Goal: Task Accomplishment & Management: Use online tool/utility

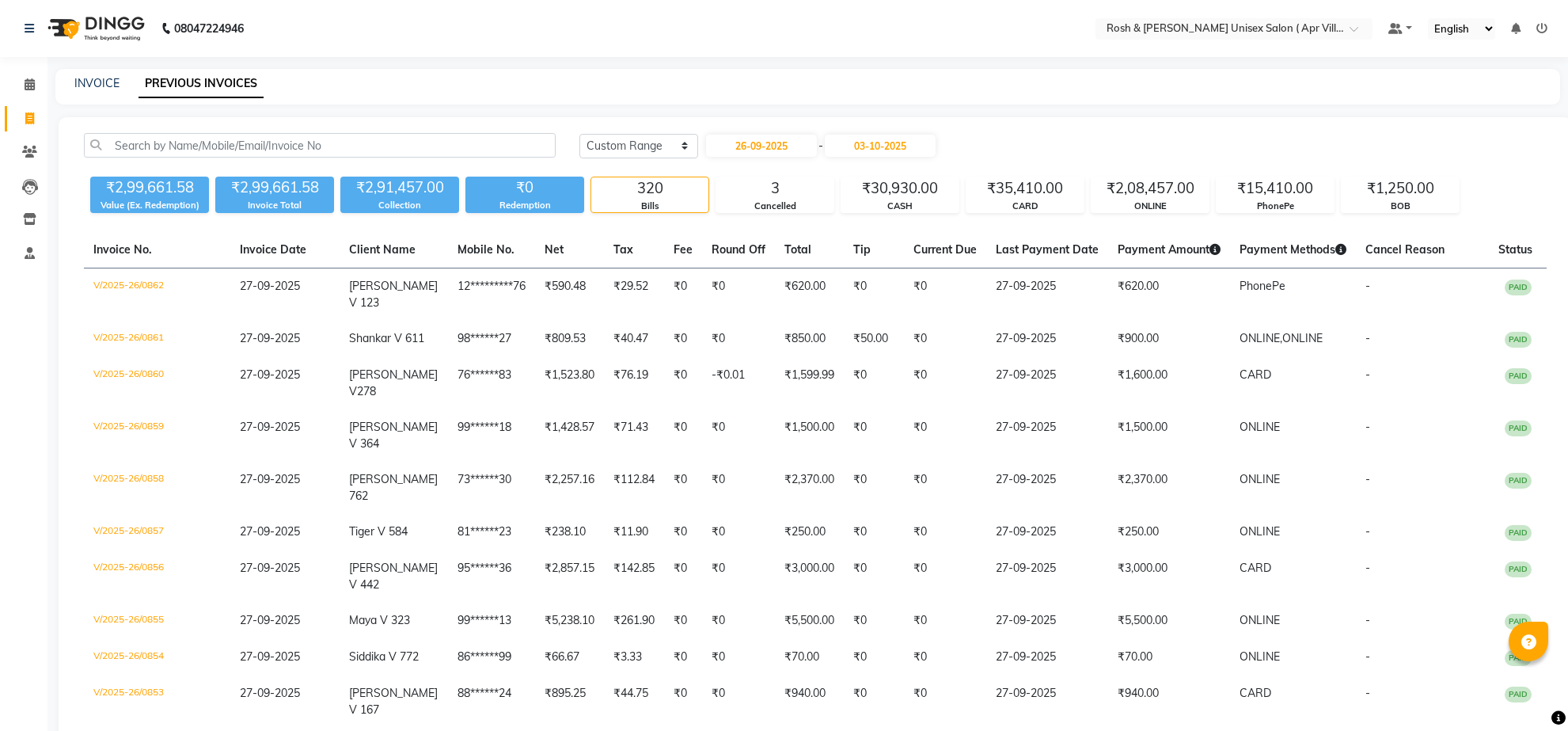
select select "range"
click at [97, 80] on link "INVOICE" at bounding box center [97, 82] width 45 height 14
select select "service"
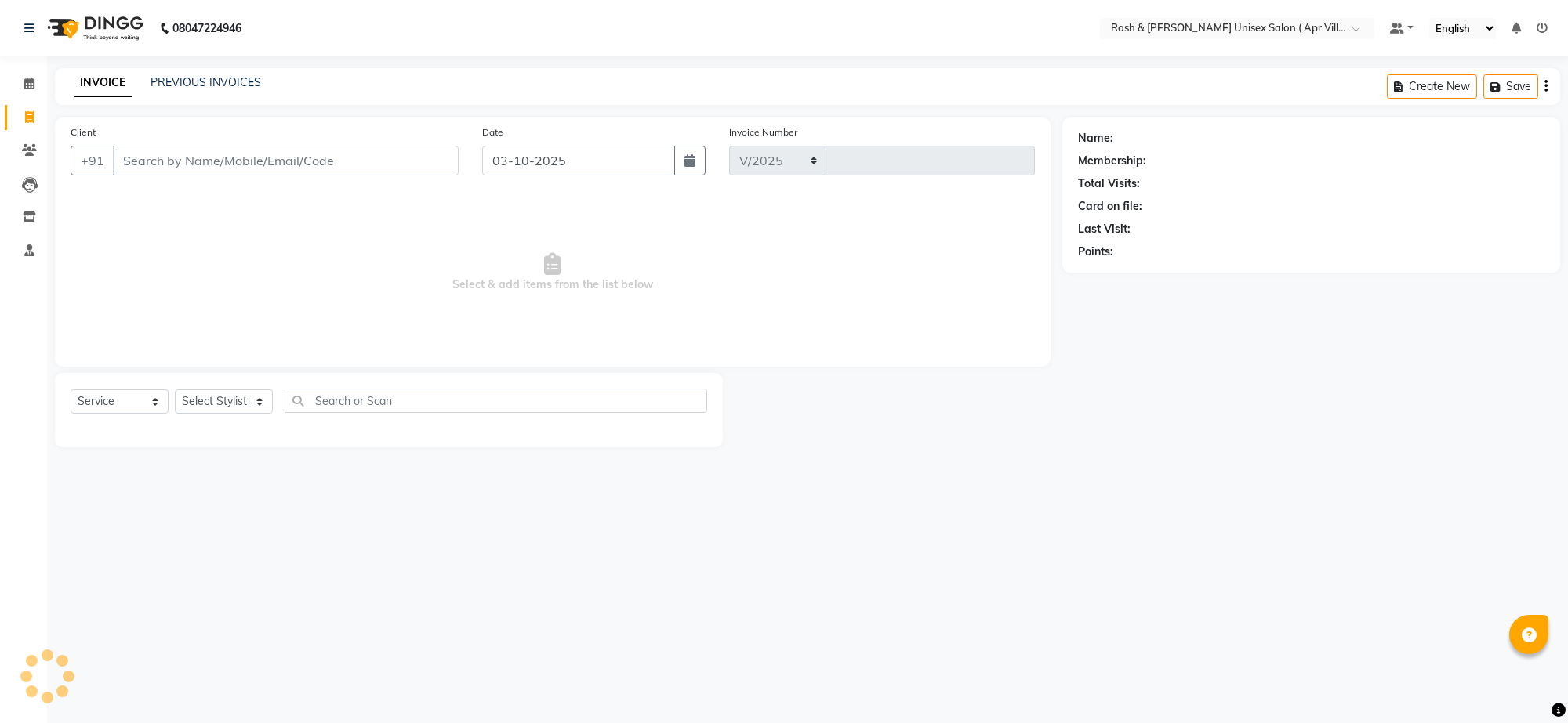
select select "8955"
type input "1063"
click at [159, 176] on input "Client" at bounding box center [286, 160] width 346 height 30
click at [150, 176] on input "Client" at bounding box center [286, 160] width 346 height 30
click at [146, 176] on input "Client" at bounding box center [286, 160] width 346 height 30
